Goal: Transaction & Acquisition: Subscribe to service/newsletter

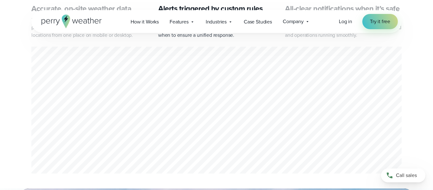
scroll to position [345, 0]
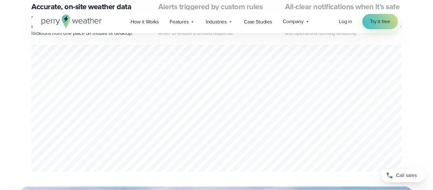
click at [244, 88] on div "1 of 3" at bounding box center [216, 109] width 370 height 129
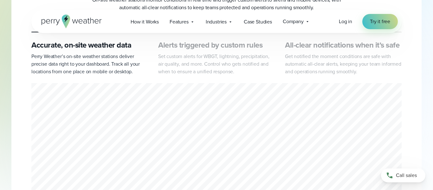
scroll to position [0, 0]
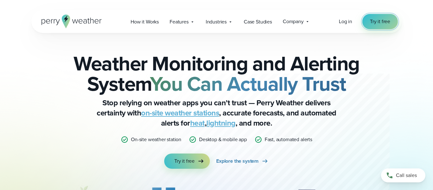
click at [379, 19] on span "Try it free" at bounding box center [380, 22] width 20 height 8
